Goal: Transaction & Acquisition: Purchase product/service

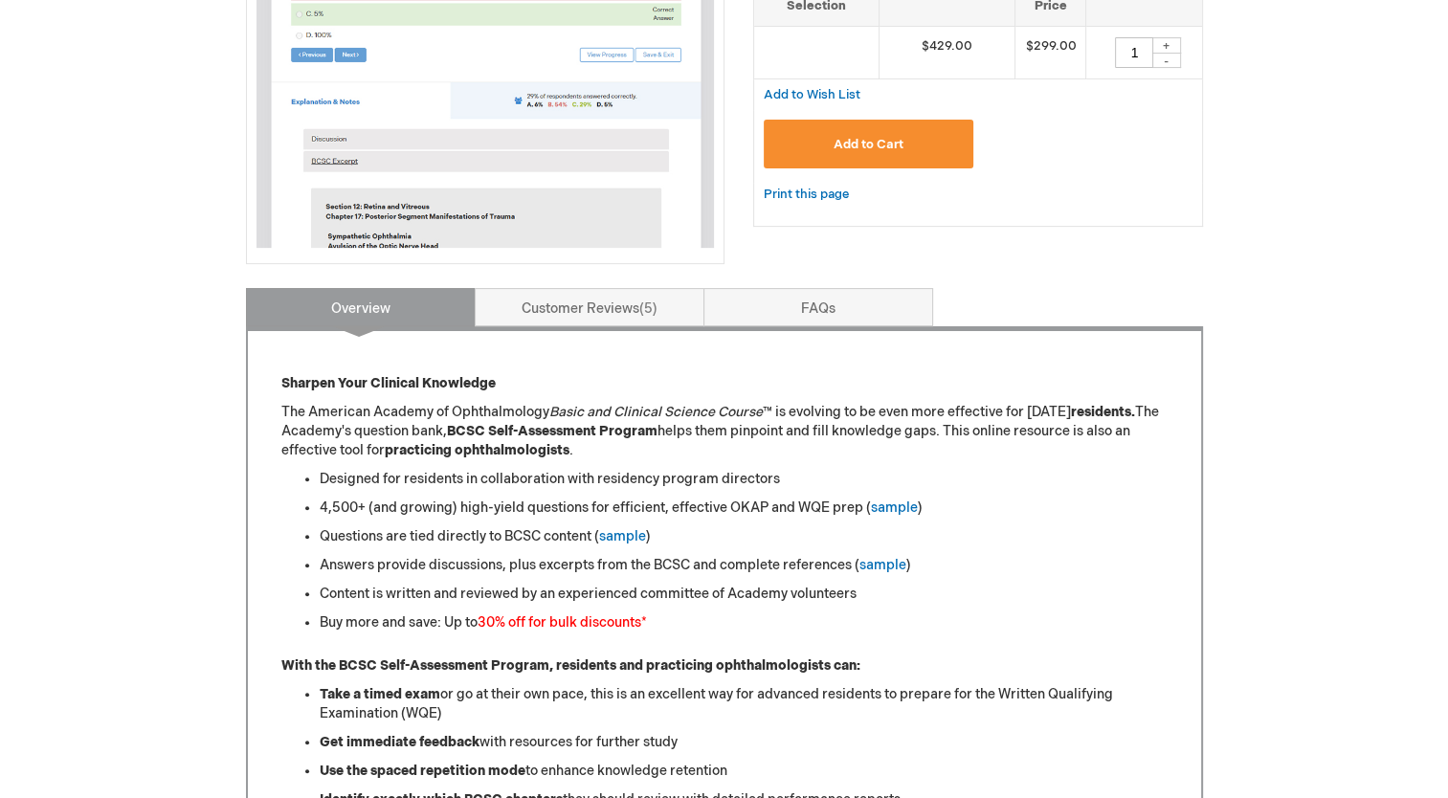
scroll to position [501, 0]
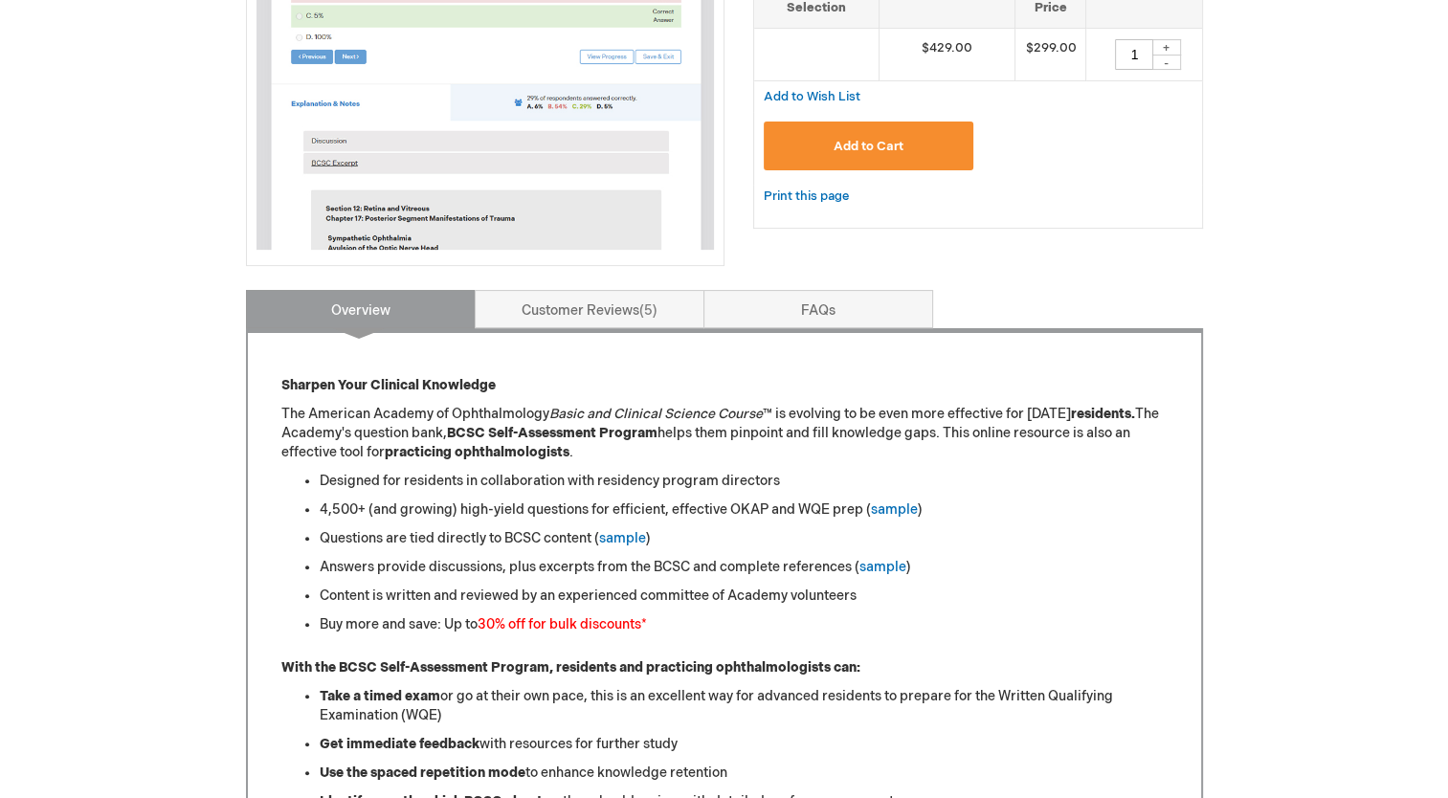
click at [516, 616] on font "30% off for bulk discounts" at bounding box center [559, 624] width 164 height 16
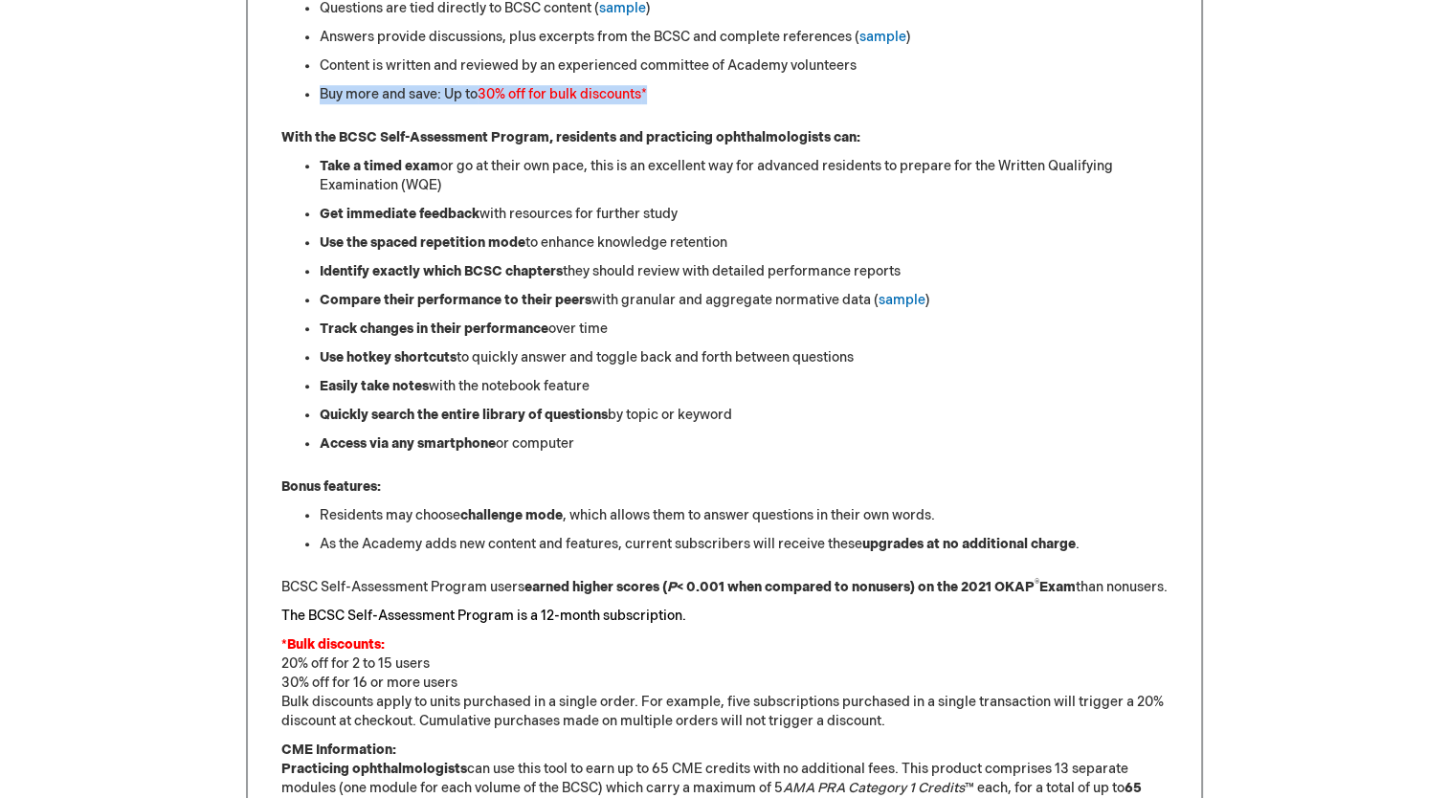
scroll to position [1030, 0]
drag, startPoint x: 461, startPoint y: 675, endPoint x: 459, endPoint y: 660, distance: 15.4
click at [459, 660] on p "*Bulk discounts: 20% off for 2 to 15 users 30% off for 16 or more users Bulk di…" at bounding box center [724, 684] width 886 height 96
click at [462, 679] on p "*Bulk discounts: 20% off for 2 to 15 users 30% off for 16 or more users Bulk di…" at bounding box center [724, 684] width 886 height 96
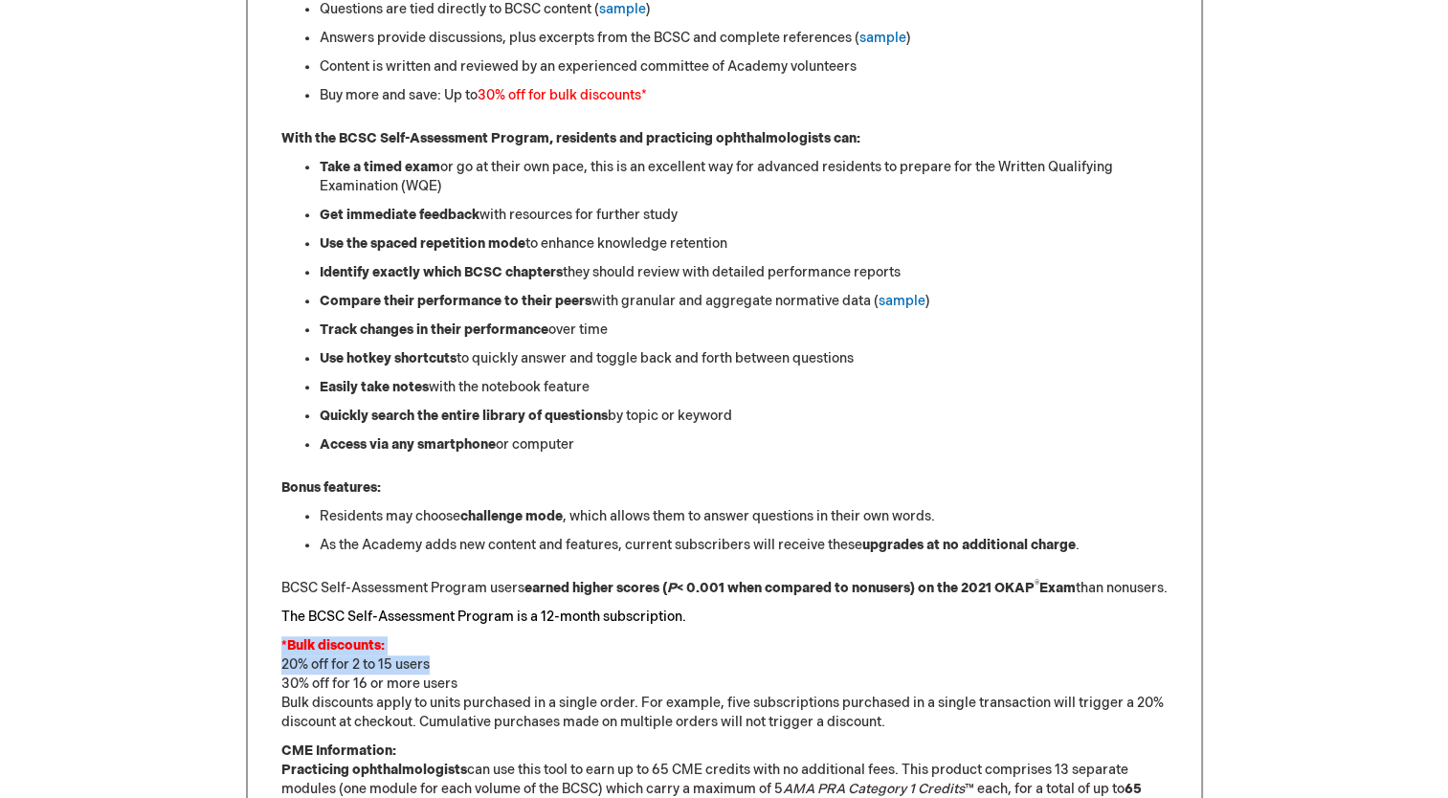
drag, startPoint x: 462, startPoint y: 679, endPoint x: 463, endPoint y: 661, distance: 18.2
click at [463, 661] on p "*Bulk discounts: 20% off for 2 to 15 users 30% off for 16 or more users Bulk di…" at bounding box center [724, 684] width 886 height 96
click at [494, 709] on p "*Bulk discounts: 20% off for 2 to 15 users 30% off for 16 or more users Bulk di…" at bounding box center [724, 684] width 886 height 96
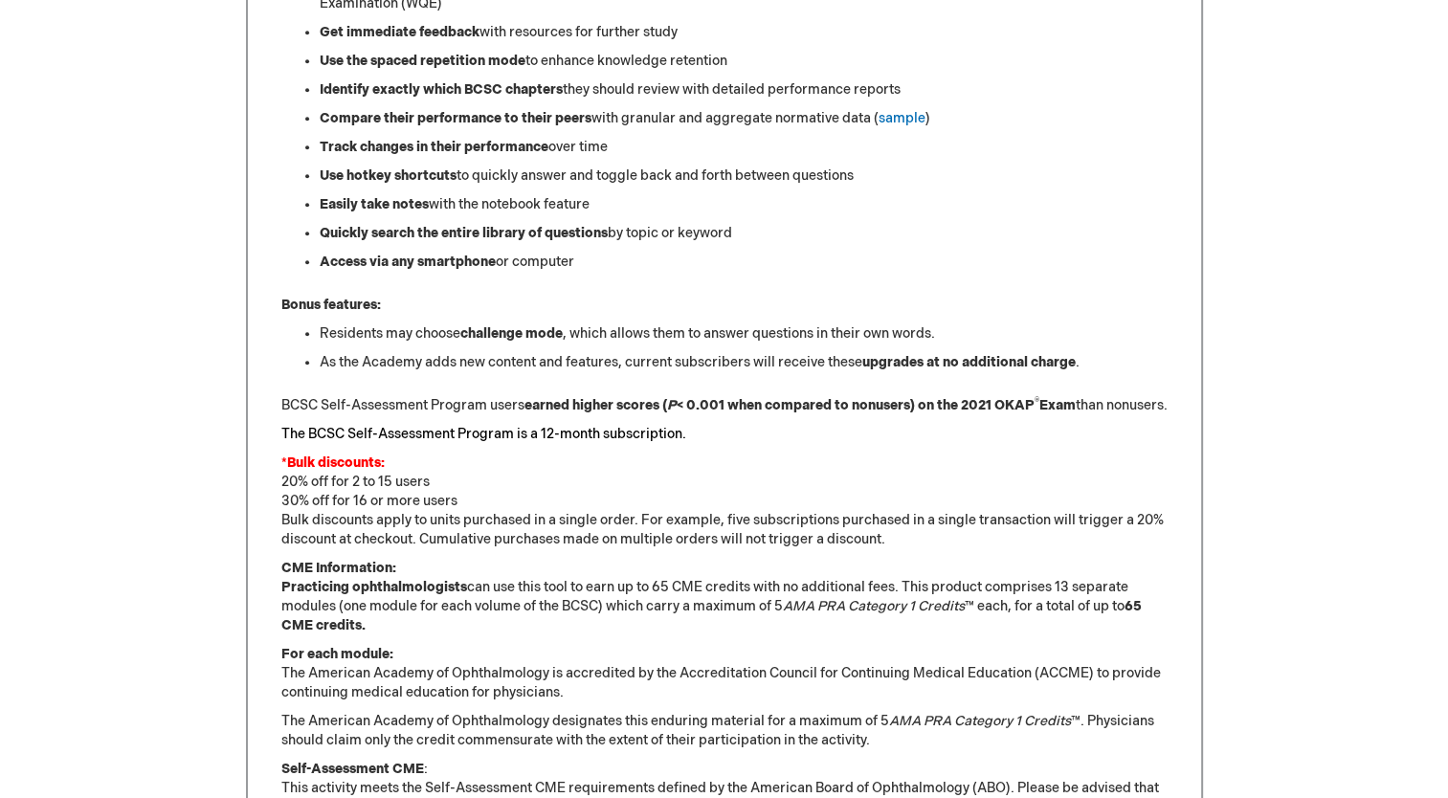
scroll to position [1212, 0]
click at [459, 538] on p "*Bulk discounts: 20% off for 2 to 15 users 30% off for 16 or more users Bulk di…" at bounding box center [724, 502] width 886 height 96
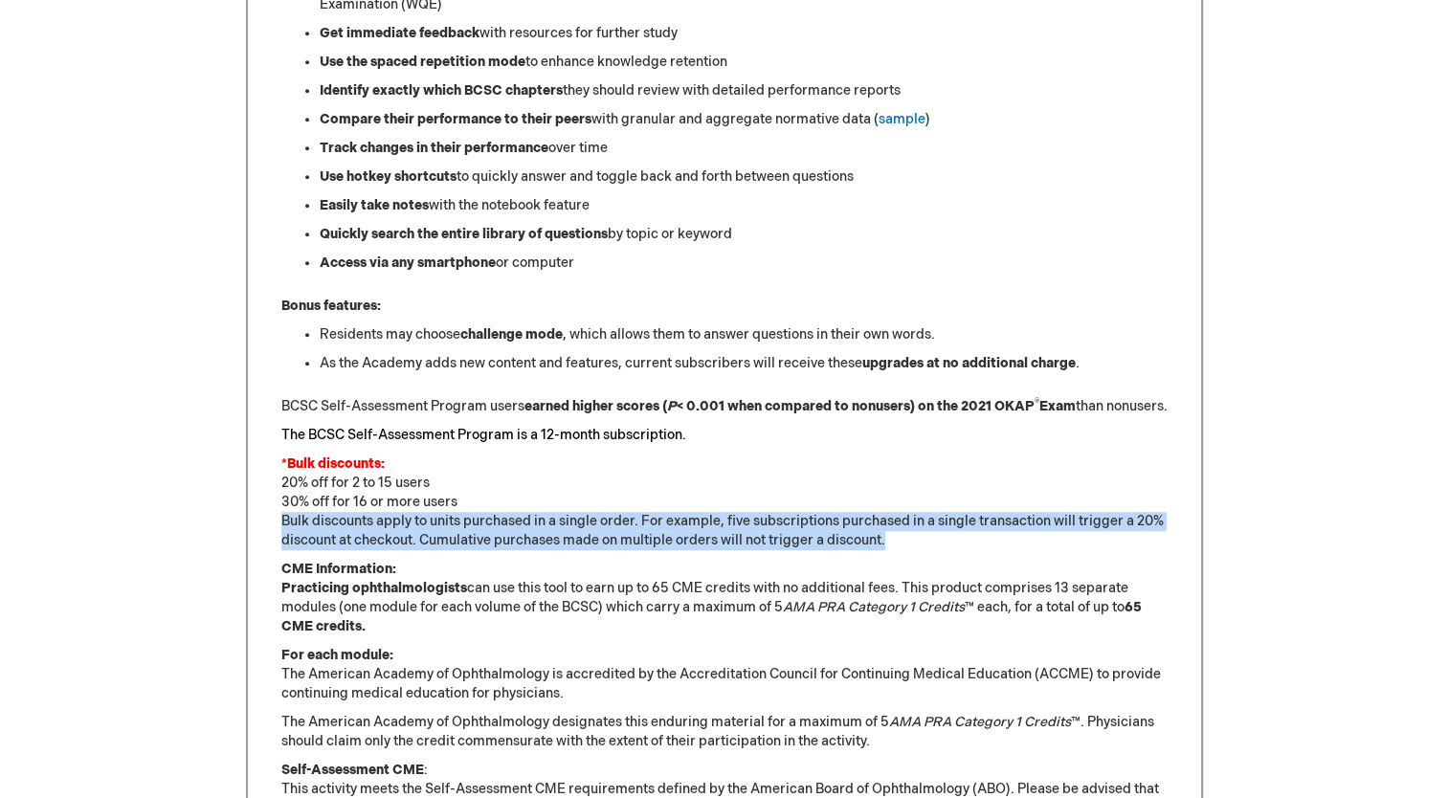
click at [459, 538] on p "*Bulk discounts: 20% off for 2 to 15 users 30% off for 16 or more users Bulk di…" at bounding box center [724, 502] width 886 height 96
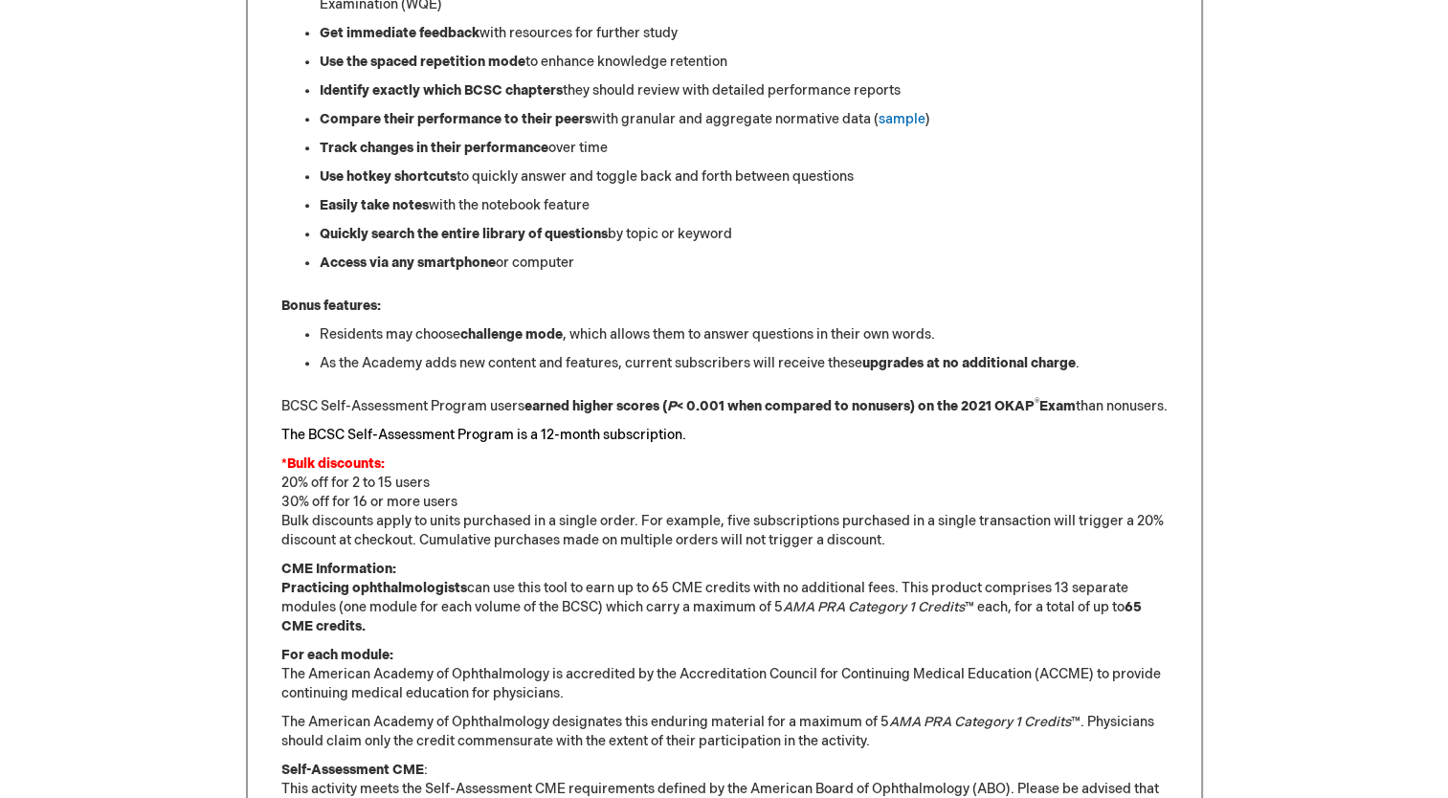
drag, startPoint x: 459, startPoint y: 538, endPoint x: 563, endPoint y: 583, distance: 112.7
click at [563, 583] on p "CME Information: Practicing ophthalmologists can use this tool to earn up to 65…" at bounding box center [724, 598] width 886 height 77
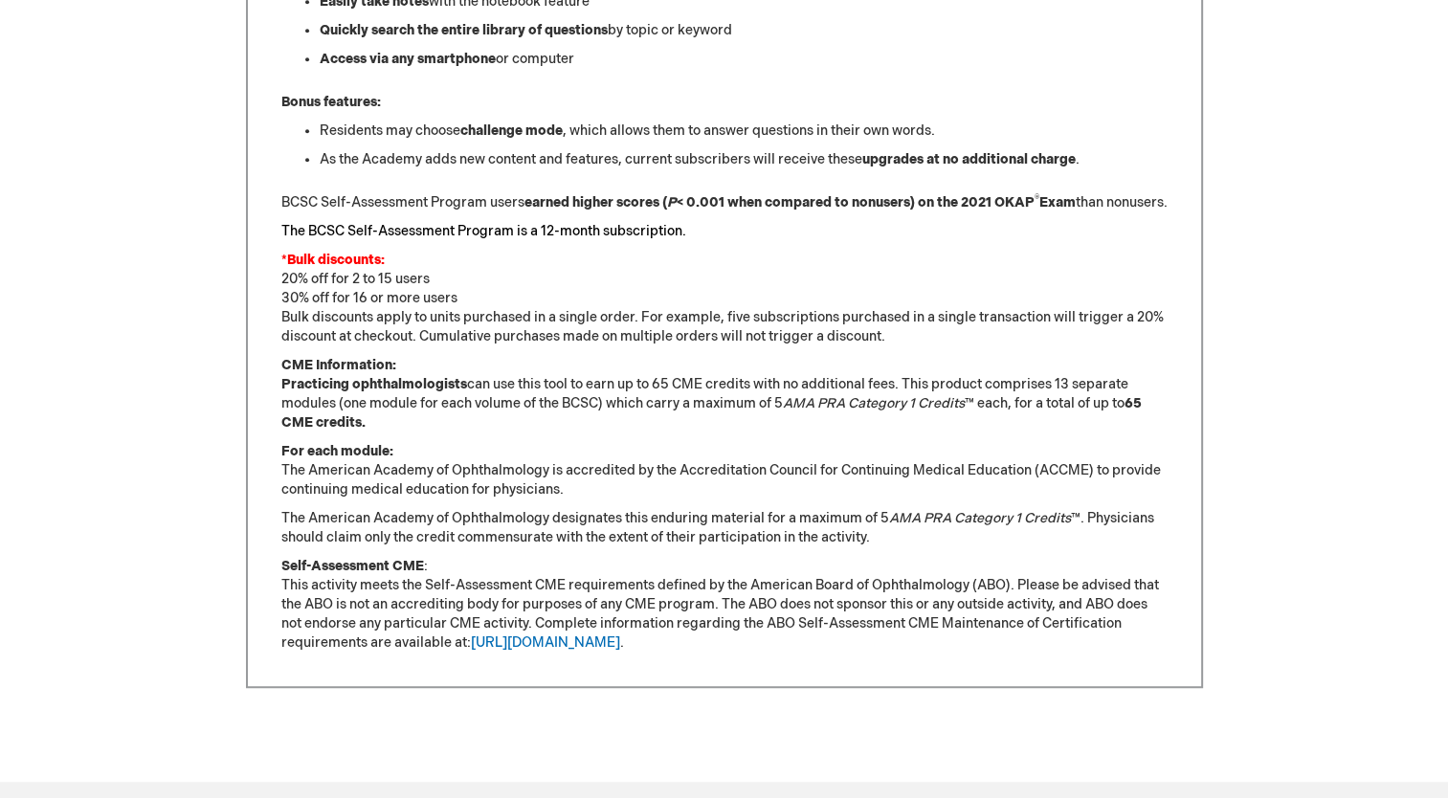
scroll to position [1414, 0]
click at [384, 307] on p "*Bulk discounts: 20% off for 2 to 15 users 30% off for 16 or more users Bulk di…" at bounding box center [724, 301] width 886 height 96
drag, startPoint x: 384, startPoint y: 307, endPoint x: 469, endPoint y: 402, distance: 127.4
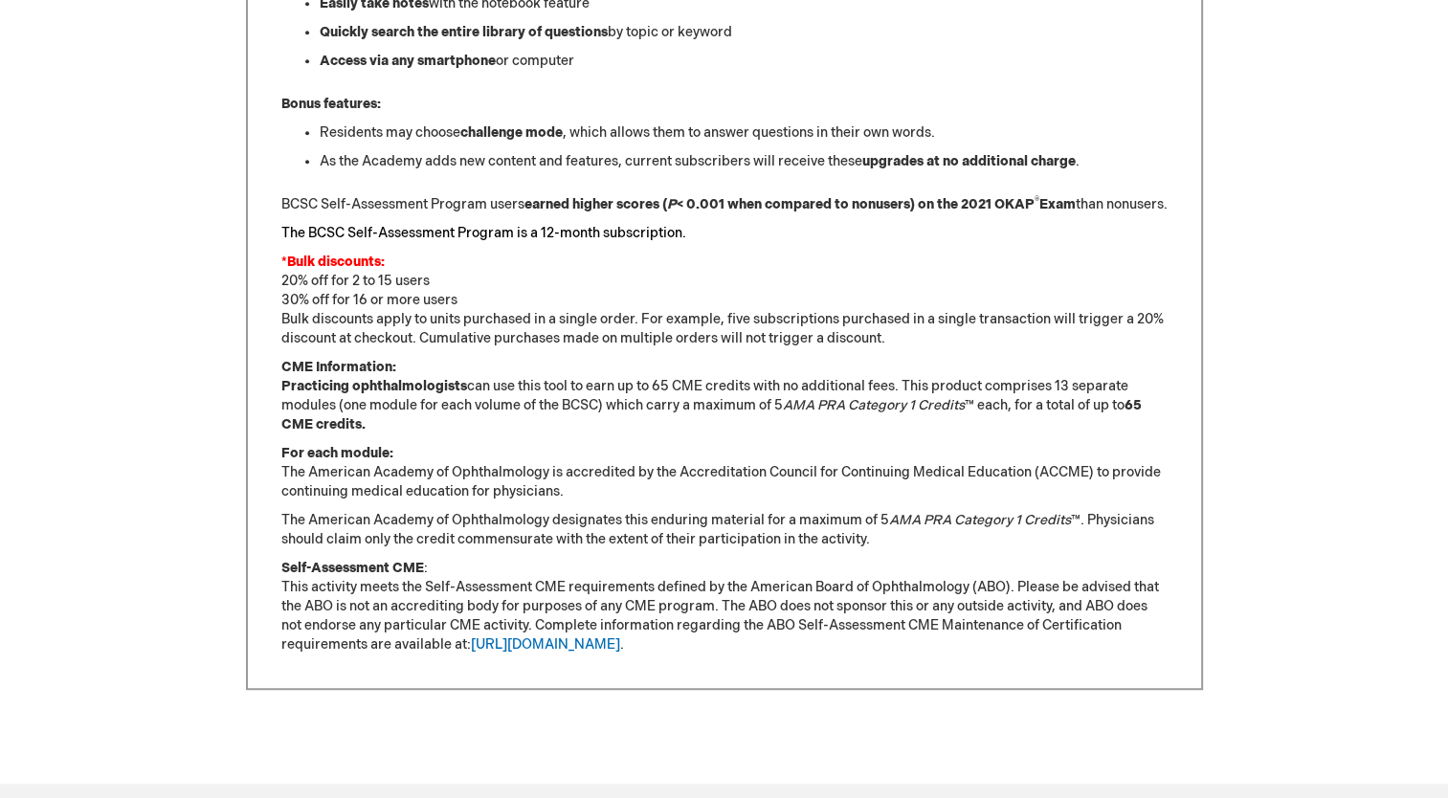
click at [469, 402] on p "CME Information: Practicing ophthalmologists can use this tool to earn up to 65…" at bounding box center [724, 396] width 886 height 77
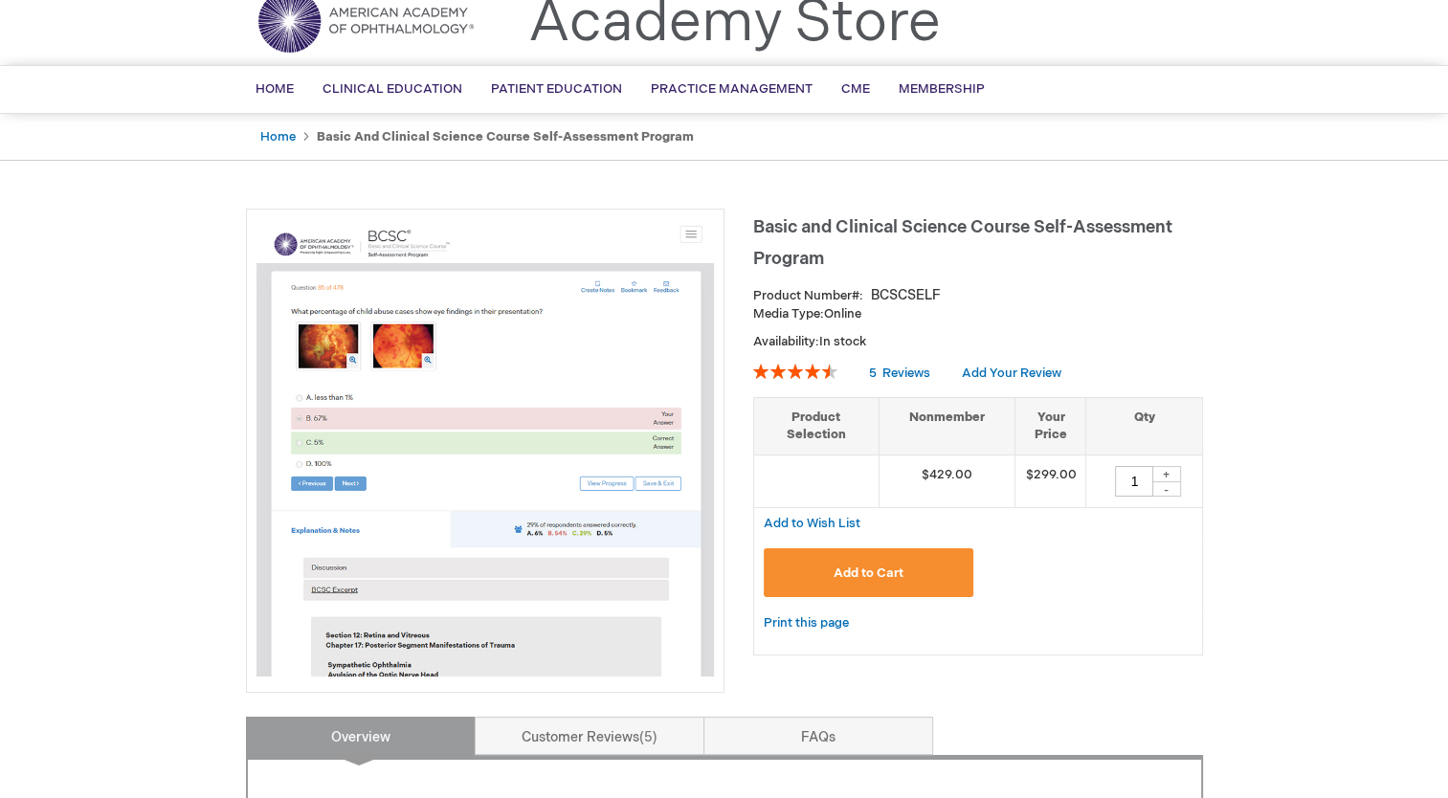
scroll to position [76, 0]
click at [1163, 473] on div "+" at bounding box center [1166, 473] width 29 height 16
click at [1167, 484] on div "-" at bounding box center [1166, 487] width 29 height 15
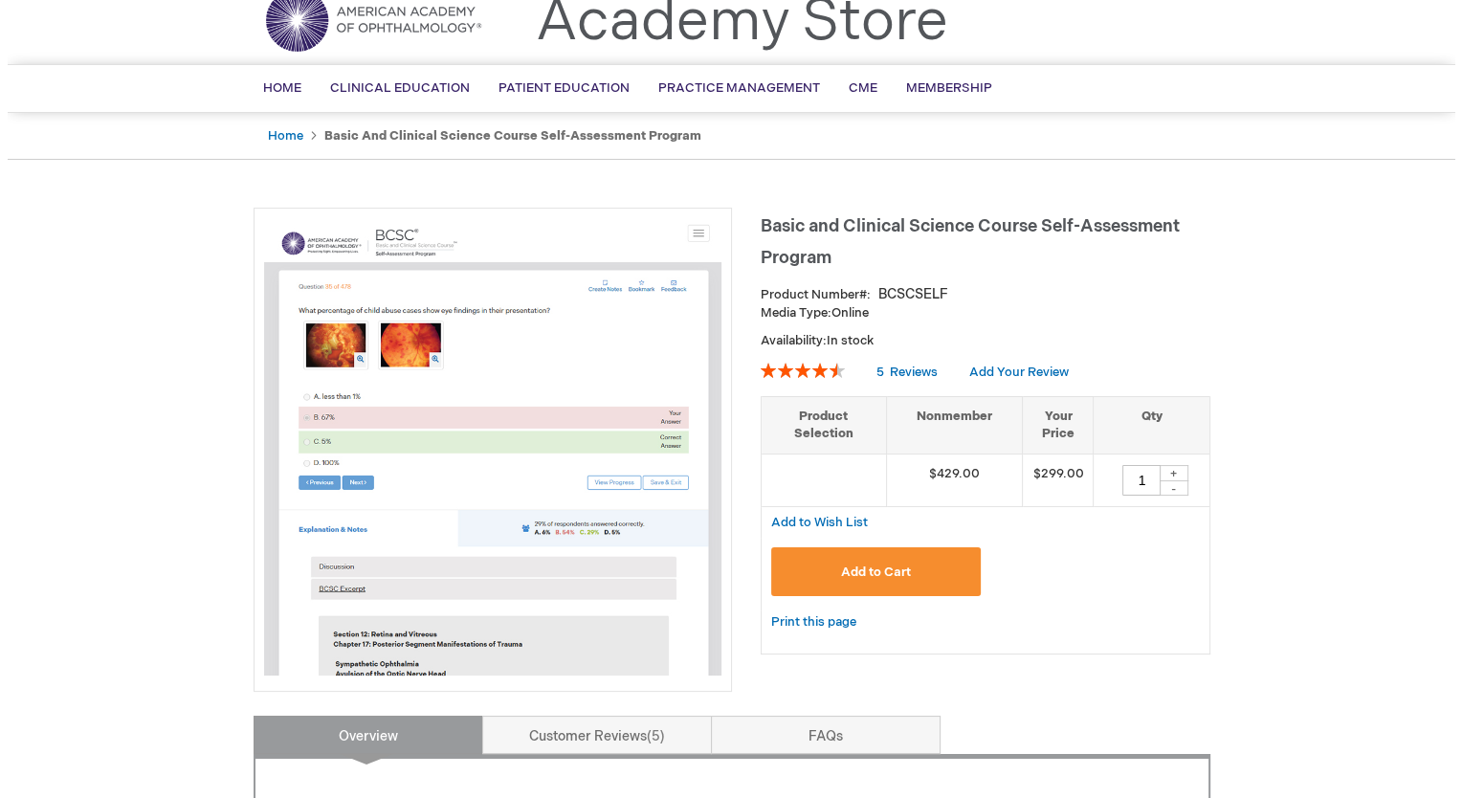
scroll to position [148, 0]
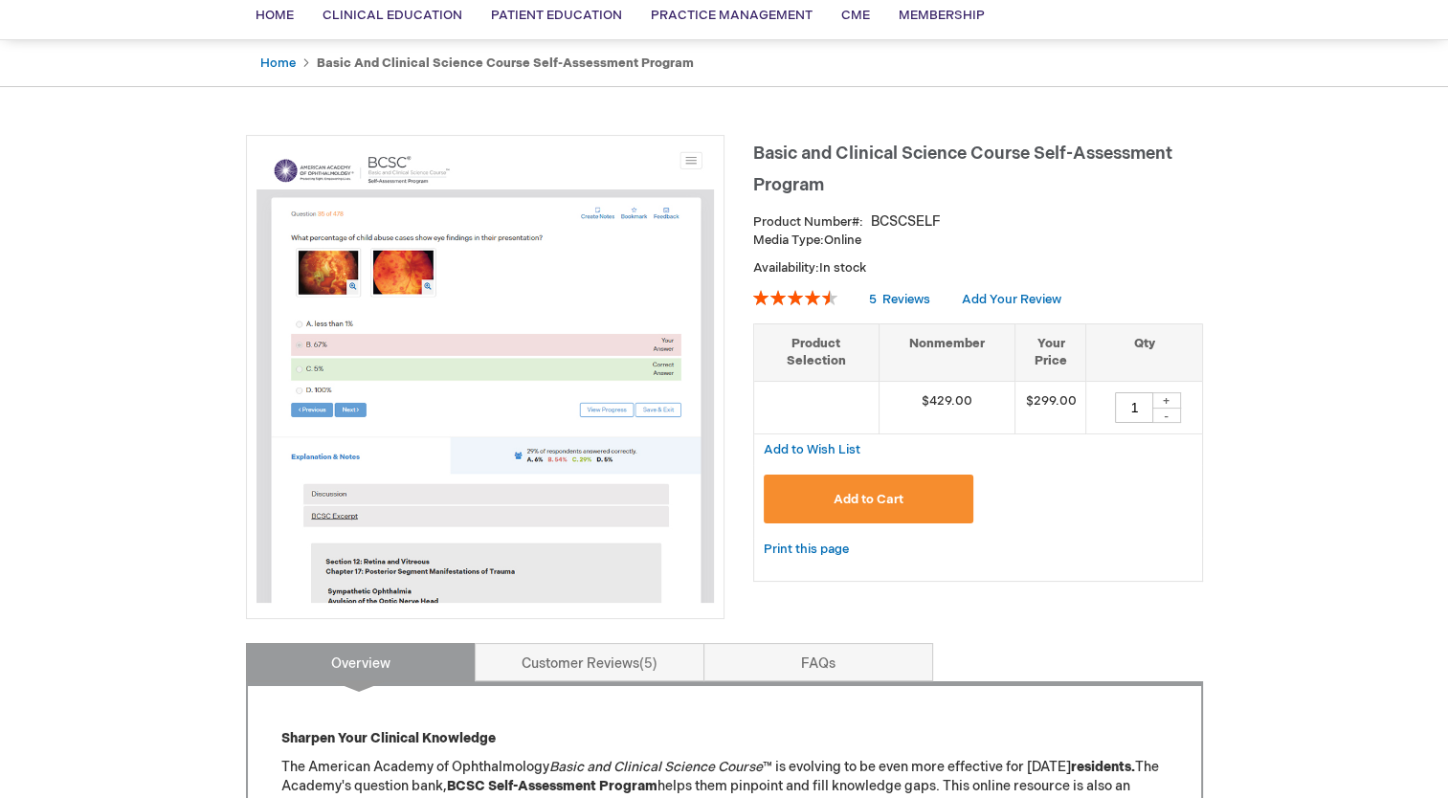
click at [1167, 402] on div "+" at bounding box center [1166, 400] width 29 height 16
type input "3"
click at [942, 480] on button "Add to Cart" at bounding box center [868, 499] width 210 height 49
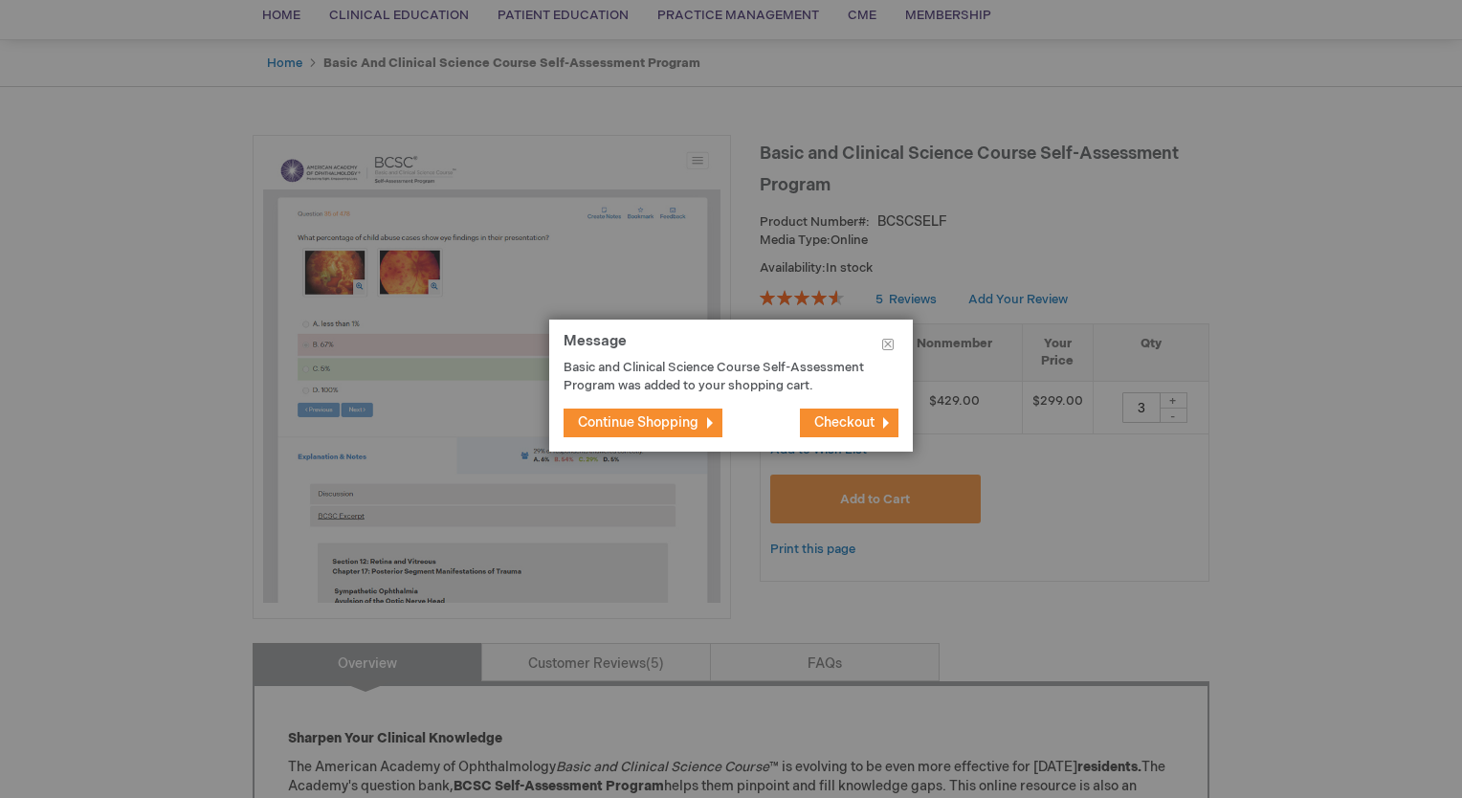
click at [865, 424] on span "Checkout" at bounding box center [844, 422] width 60 height 16
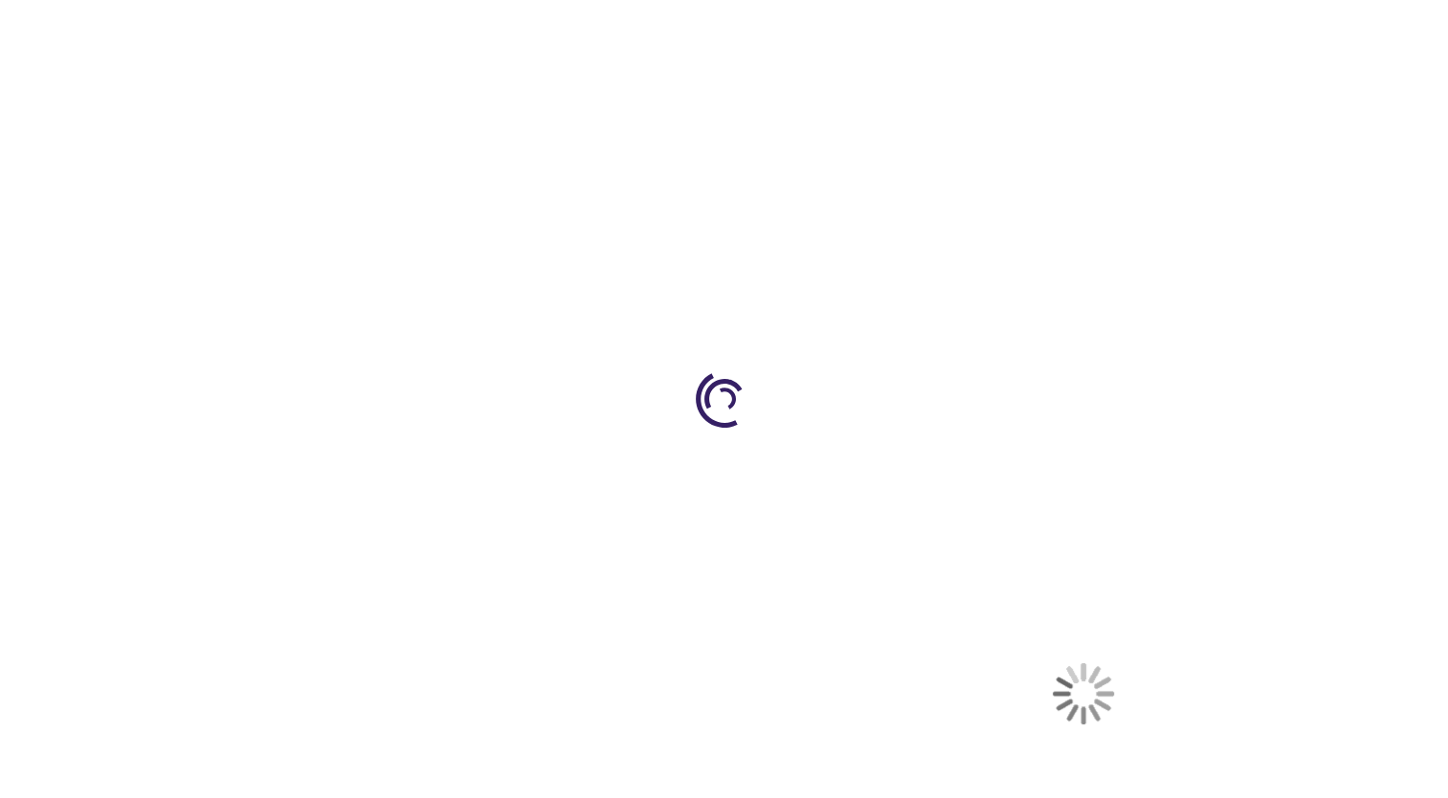
select select "US"
select select "36"
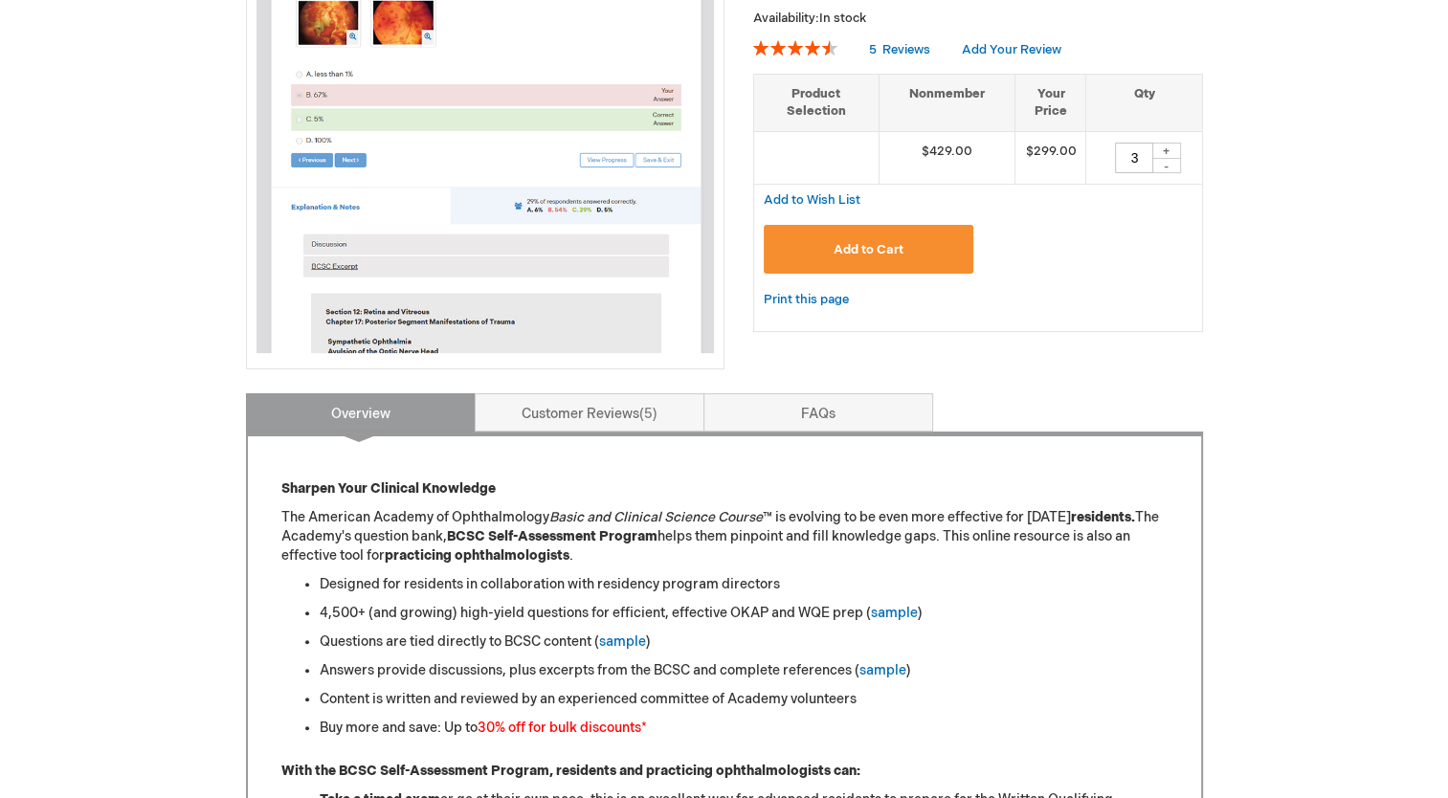
scroll to position [397, 0]
click at [636, 405] on link "Customer Reviews 5" at bounding box center [590, 413] width 230 height 38
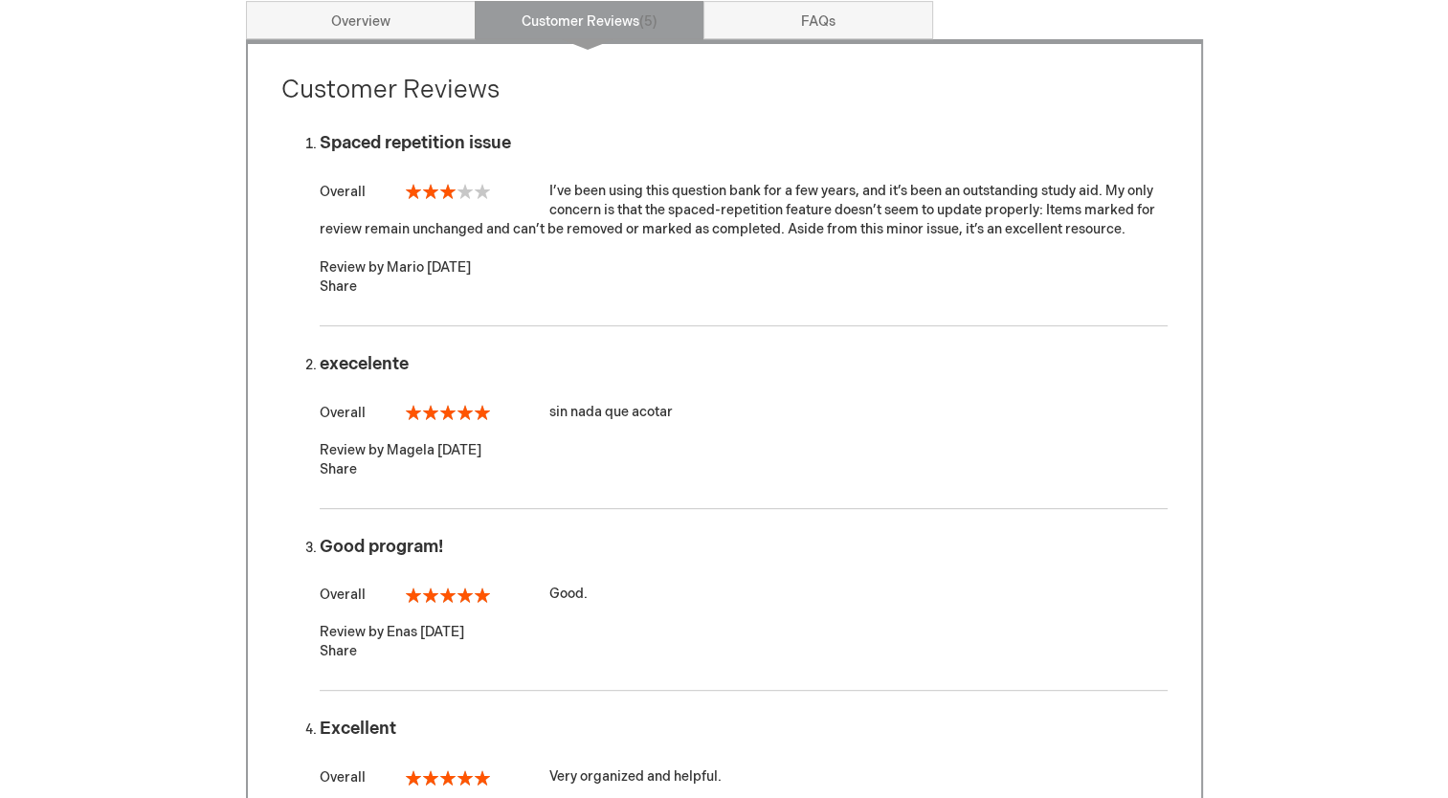
scroll to position [666, 0]
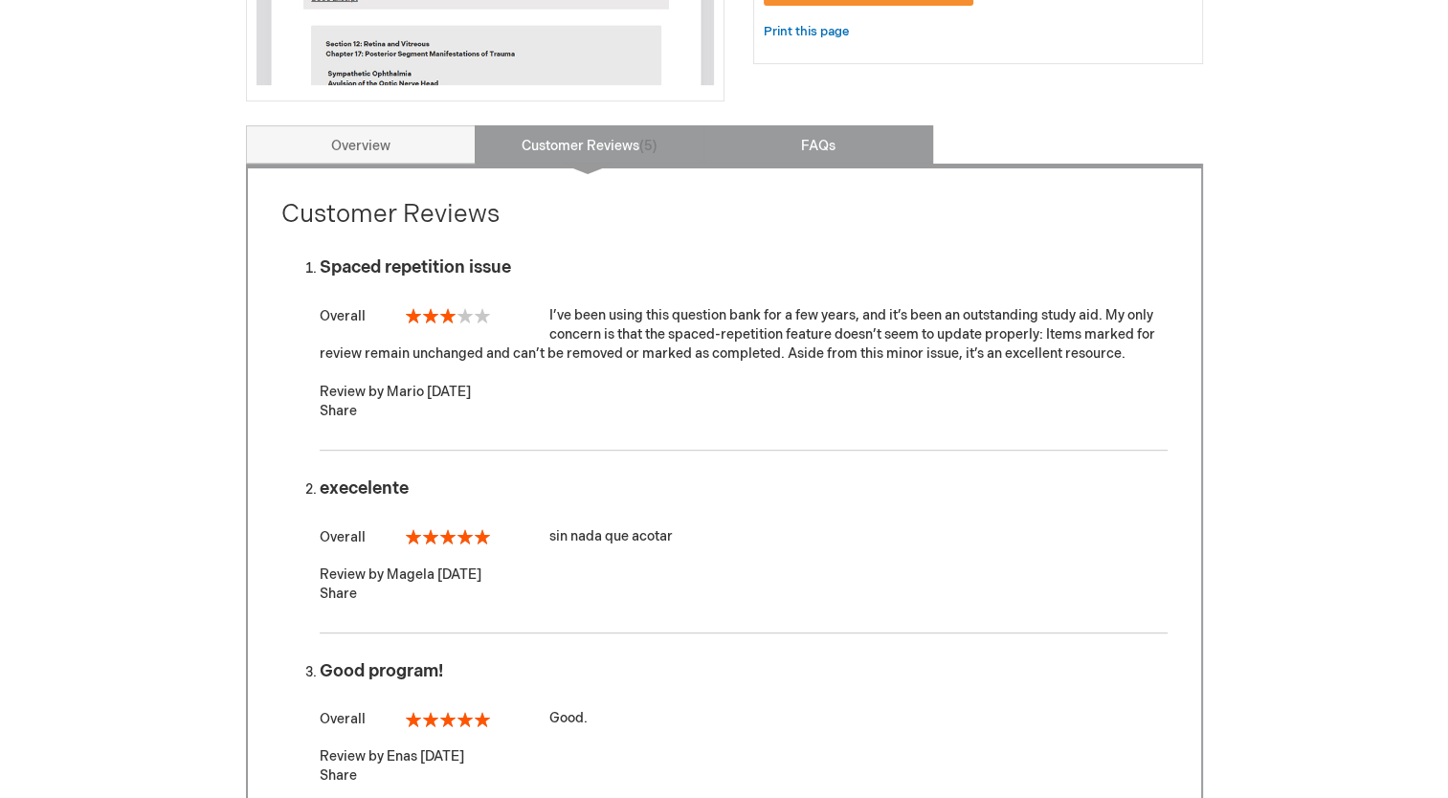
click at [808, 138] on link "FAQs" at bounding box center [818, 144] width 230 height 38
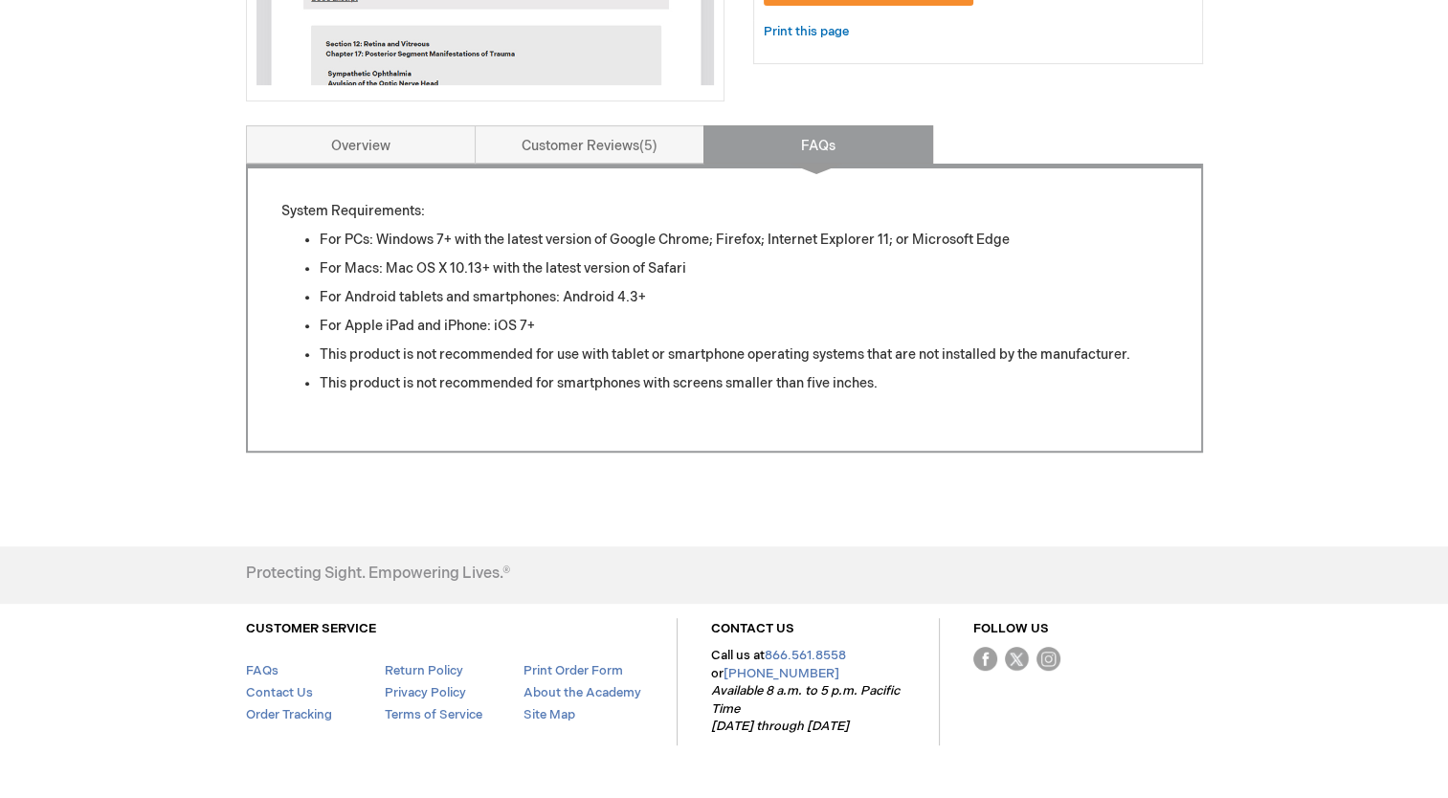
click at [654, 239] on li "For PCs: Windows 7+ with the latest version of Google Chrome; Firefox; Internet…" at bounding box center [744, 240] width 848 height 19
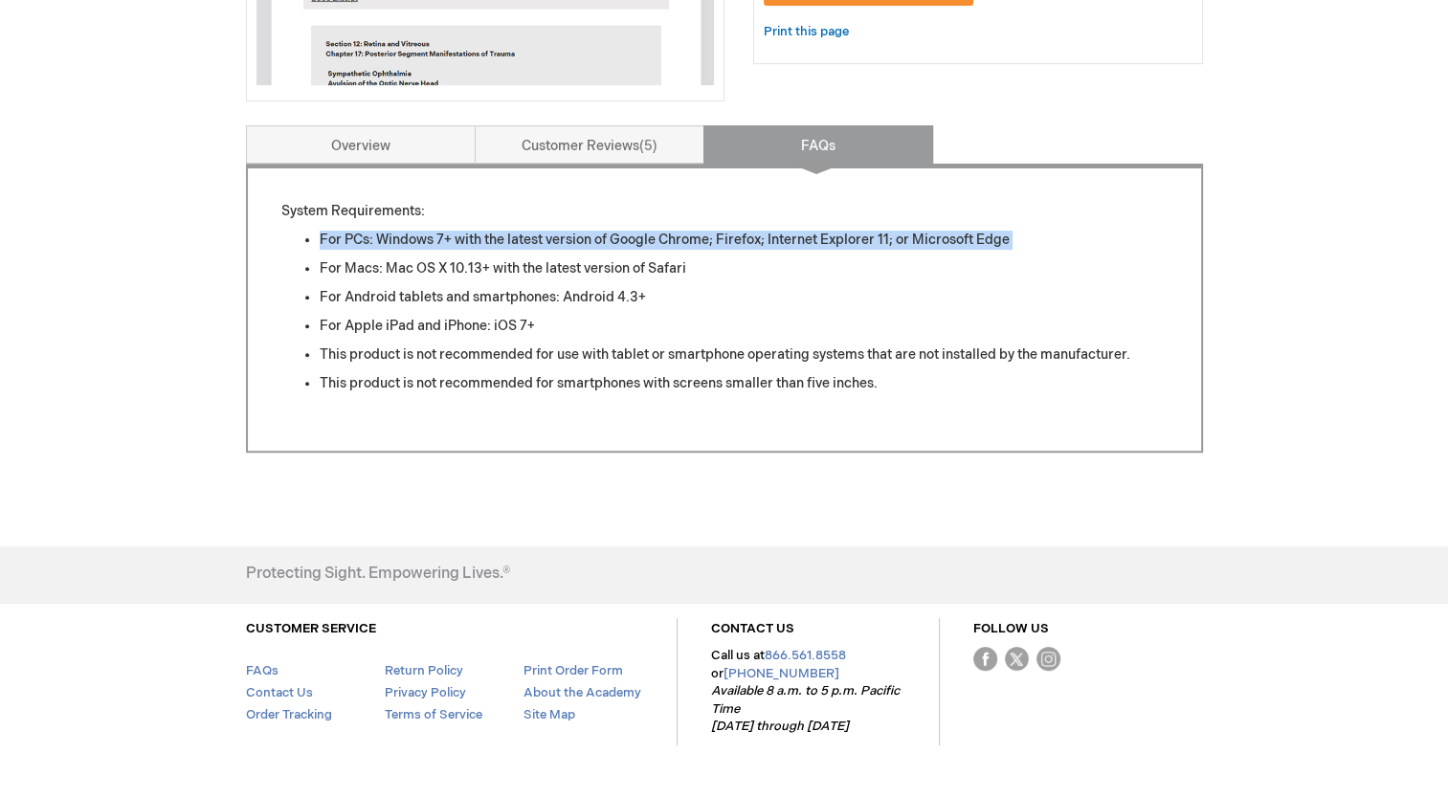
click at [654, 239] on li "For PCs: Windows 7+ with the latest version of Google Chrome; Firefox; Internet…" at bounding box center [744, 240] width 848 height 19
click at [447, 151] on link "Overview" at bounding box center [361, 144] width 230 height 38
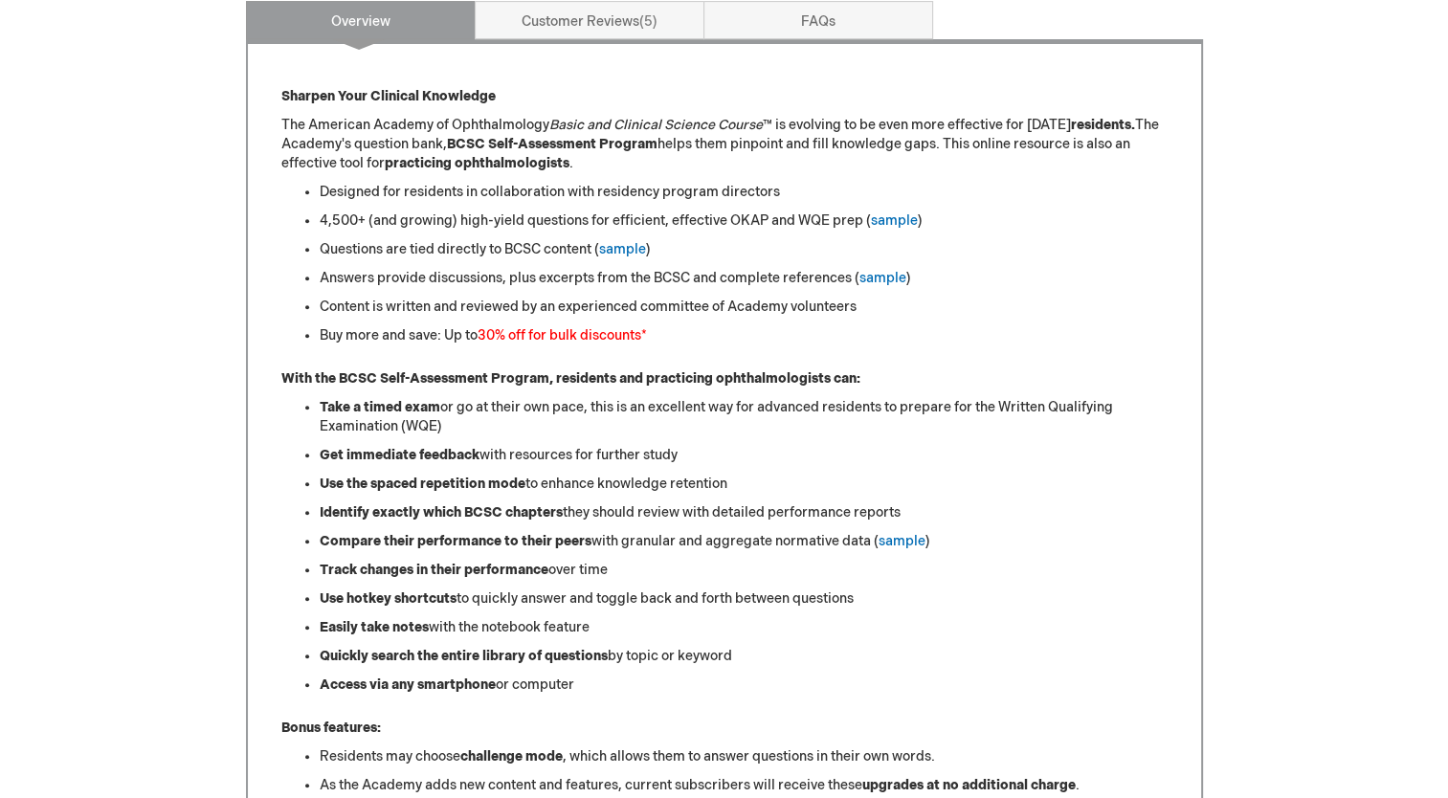
click at [169, 314] on div "Sowmya Yennam Log Out Search My Cart 3 3 items CLOSE RECENTLY ADDED ITEM(S) Clo…" at bounding box center [724, 460] width 1448 height 2501
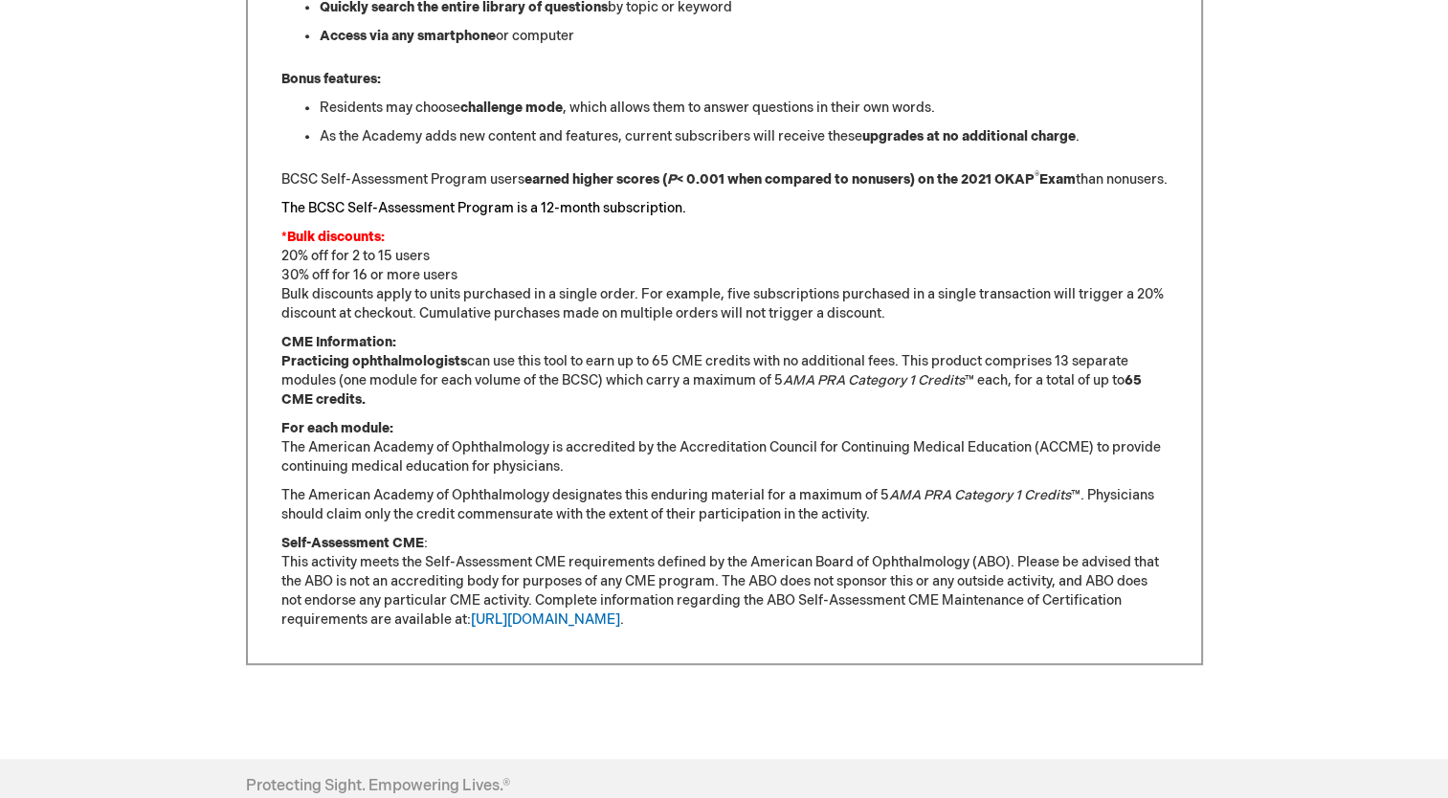
scroll to position [1438, 0]
